Goal: Find specific page/section: Find specific page/section

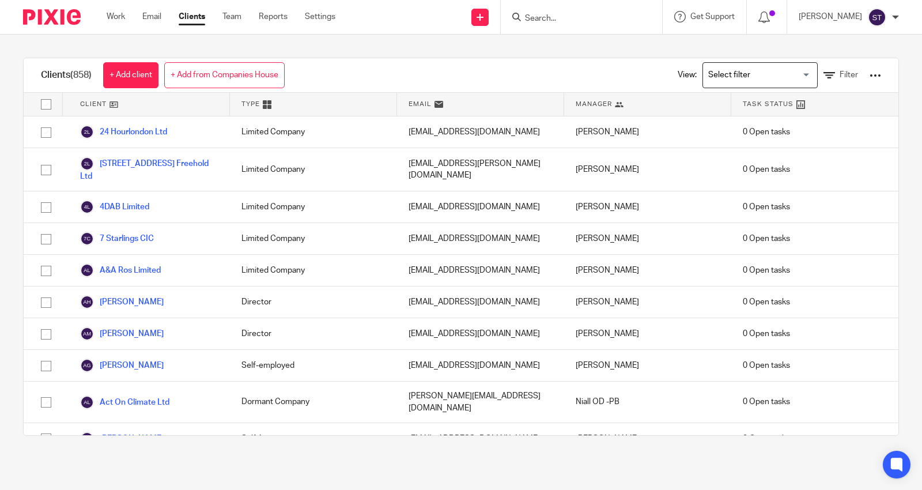
click at [582, 14] on input "Search" at bounding box center [576, 19] width 104 height 10
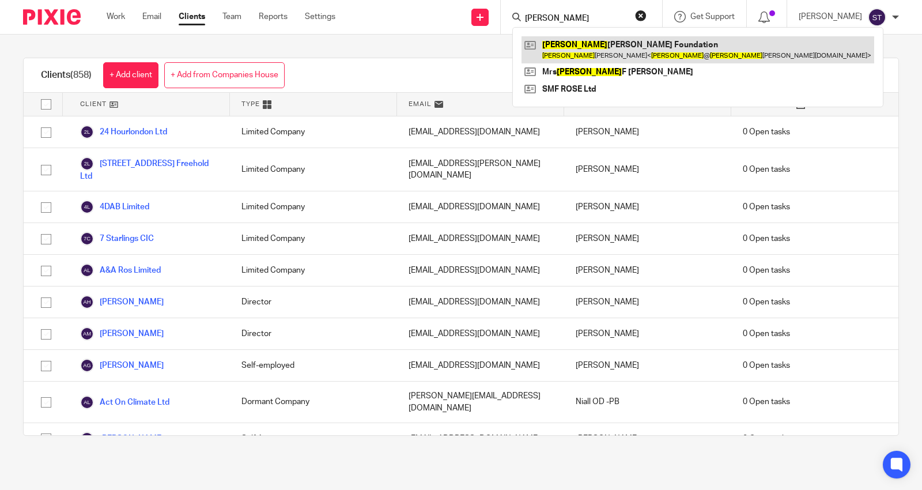
type input "[PERSON_NAME]"
click at [642, 44] on link at bounding box center [698, 49] width 353 height 27
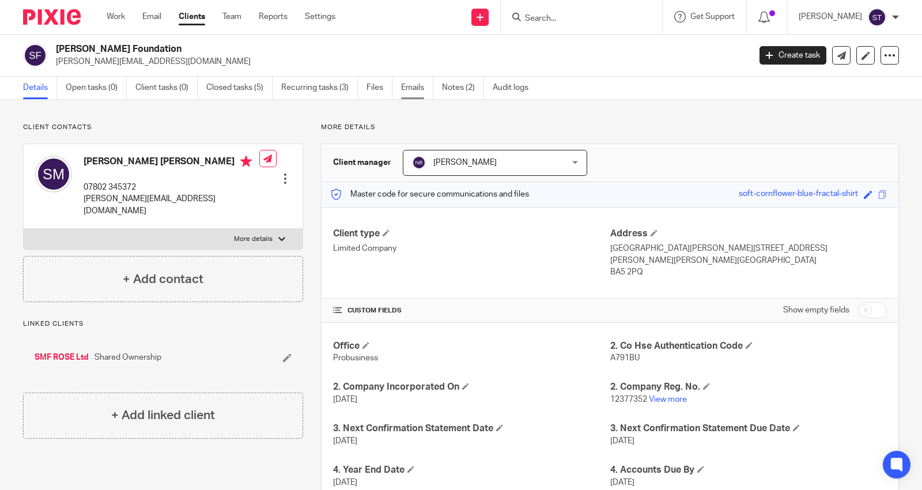
click at [414, 85] on link "Emails" at bounding box center [417, 88] width 32 height 22
